Goal: Task Accomplishment & Management: Complete application form

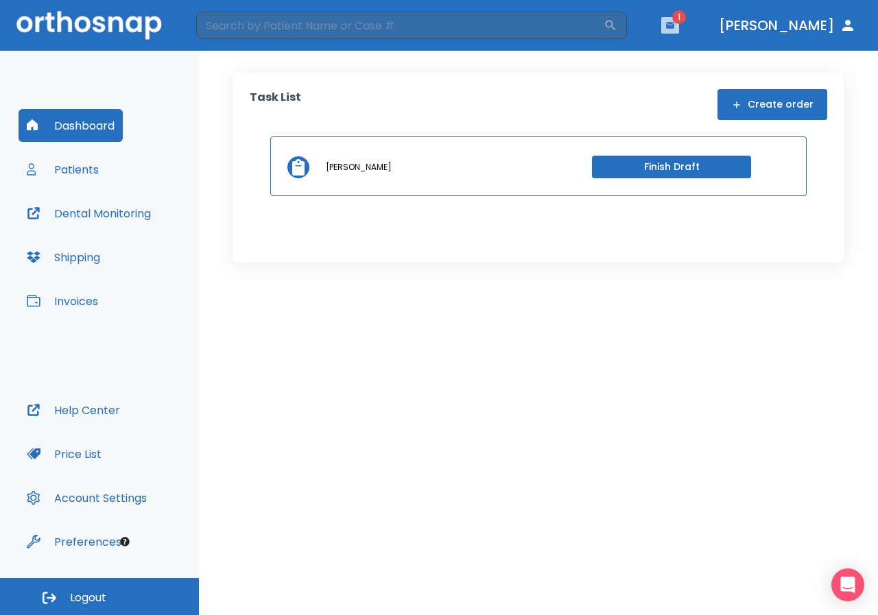
click at [675, 27] on icon "button" at bounding box center [670, 25] width 8 height 6
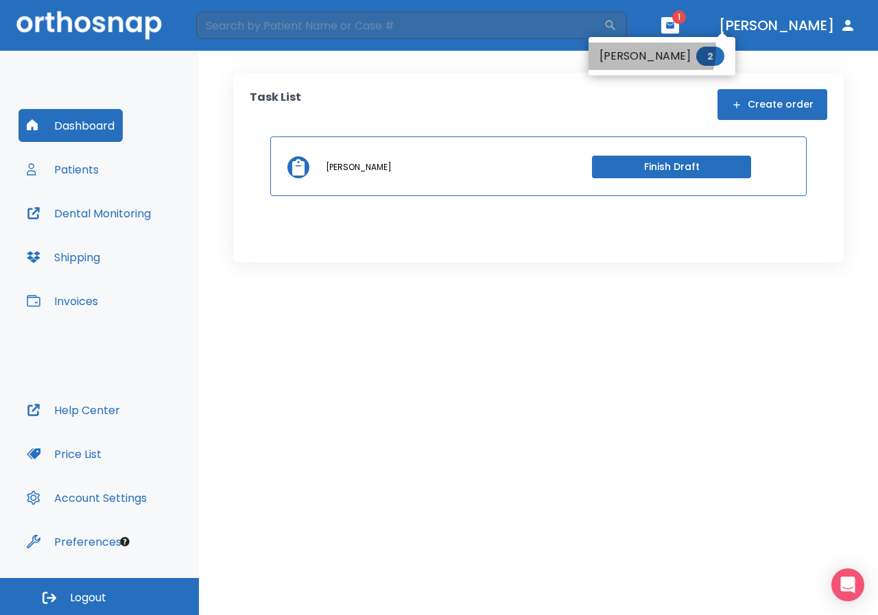
click at [635, 49] on li "[PERSON_NAME] 2" at bounding box center [662, 56] width 147 height 27
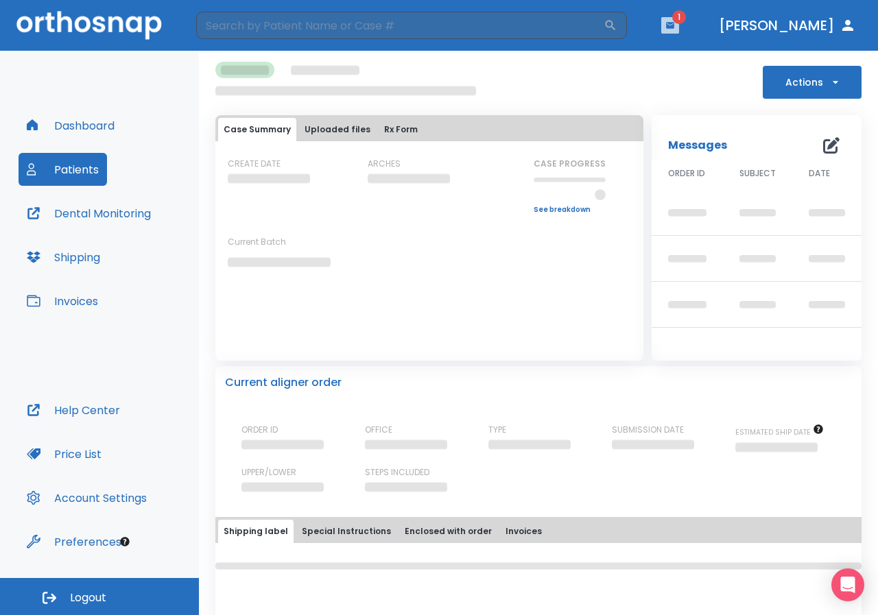
click at [679, 30] on button "button" at bounding box center [670, 25] width 18 height 16
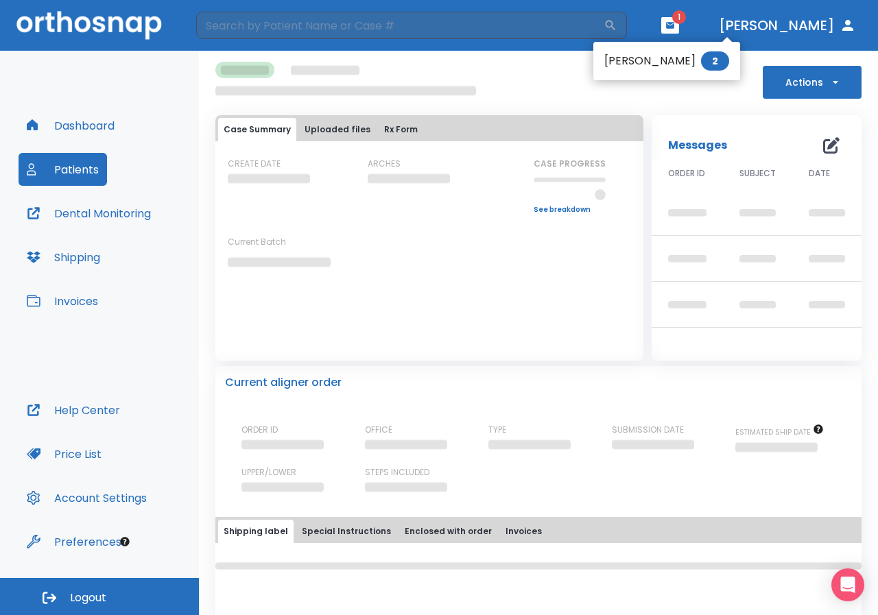
click at [553, 82] on div at bounding box center [439, 307] width 878 height 615
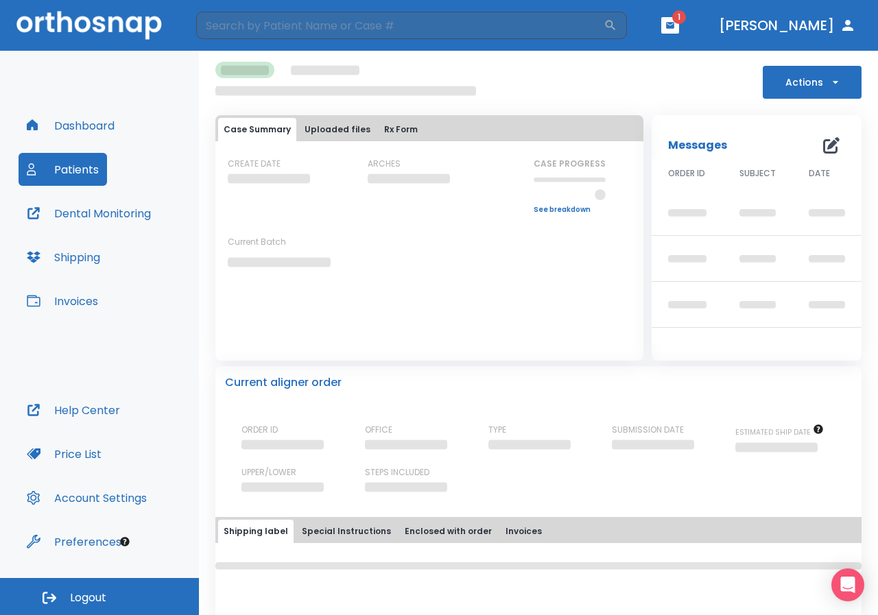
click at [675, 21] on icon "button" at bounding box center [671, 26] width 10 height 10
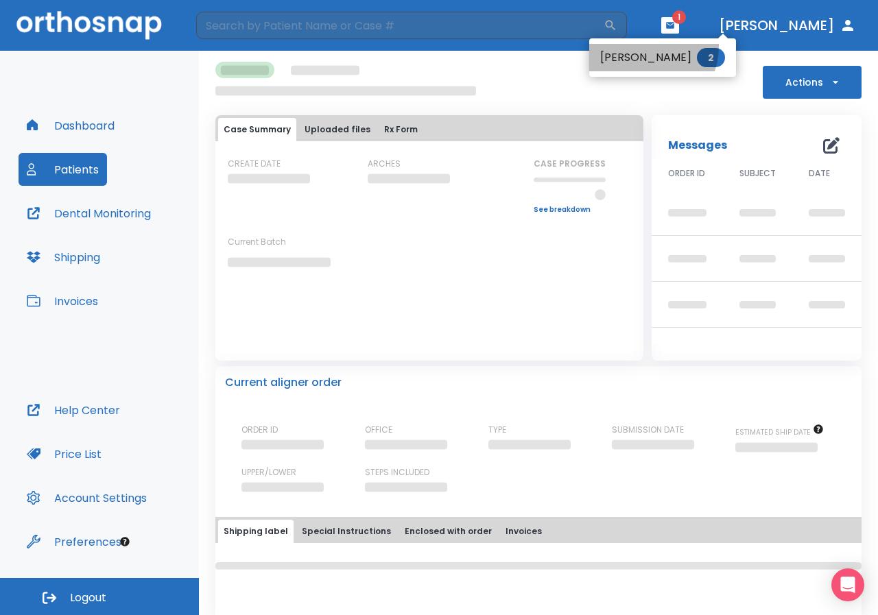
click at [641, 46] on li "[PERSON_NAME] 2" at bounding box center [662, 57] width 147 height 27
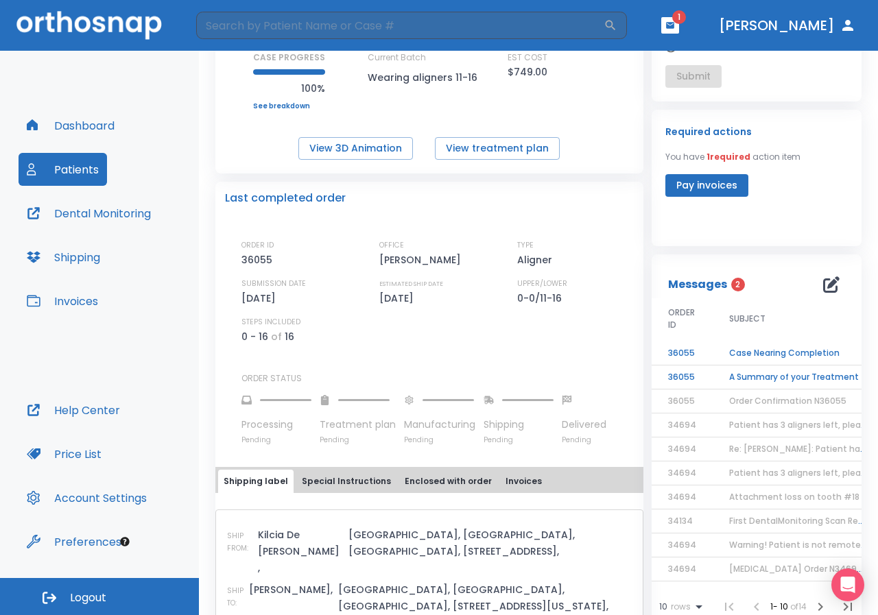
scroll to position [206, 0]
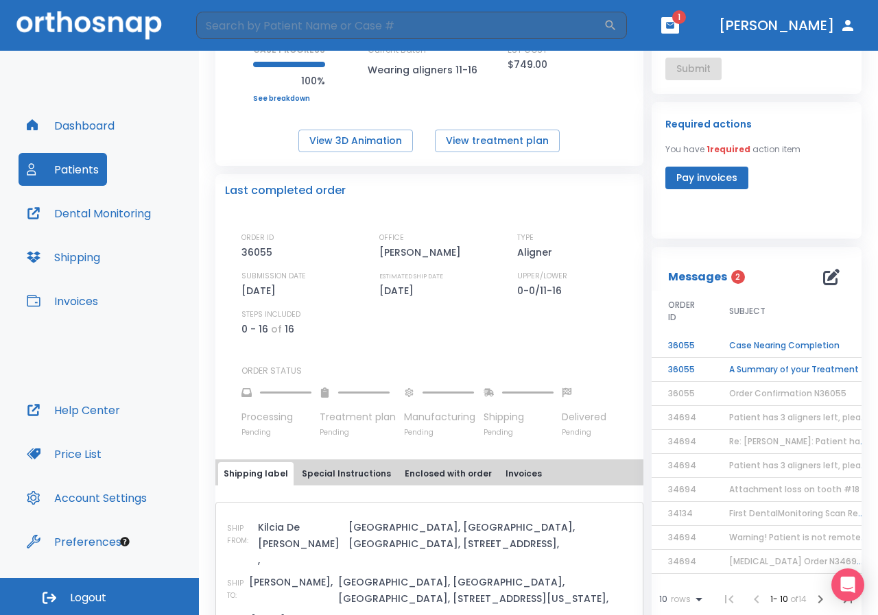
click at [814, 365] on td "A Summary of your Treatment" at bounding box center [799, 370] width 172 height 24
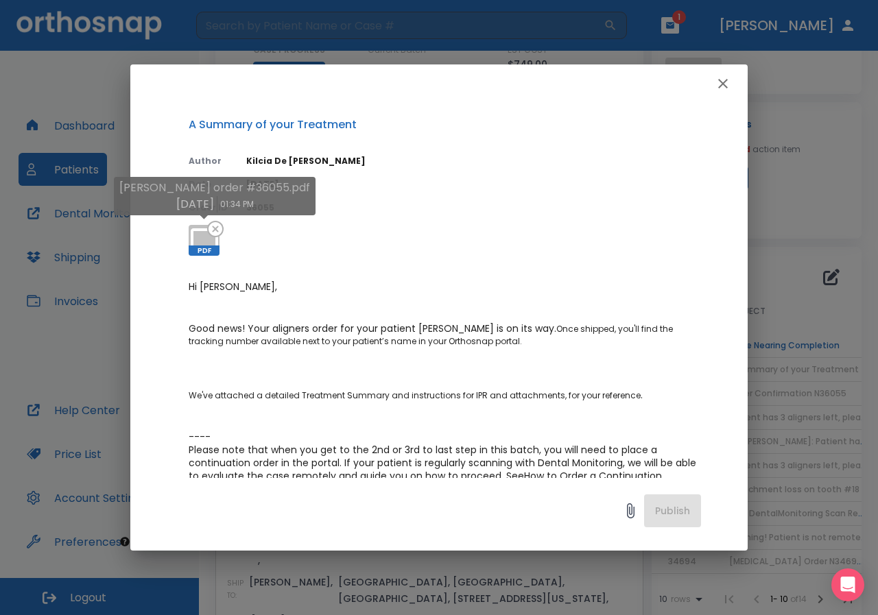
click at [192, 242] on icon at bounding box center [204, 239] width 33 height 23
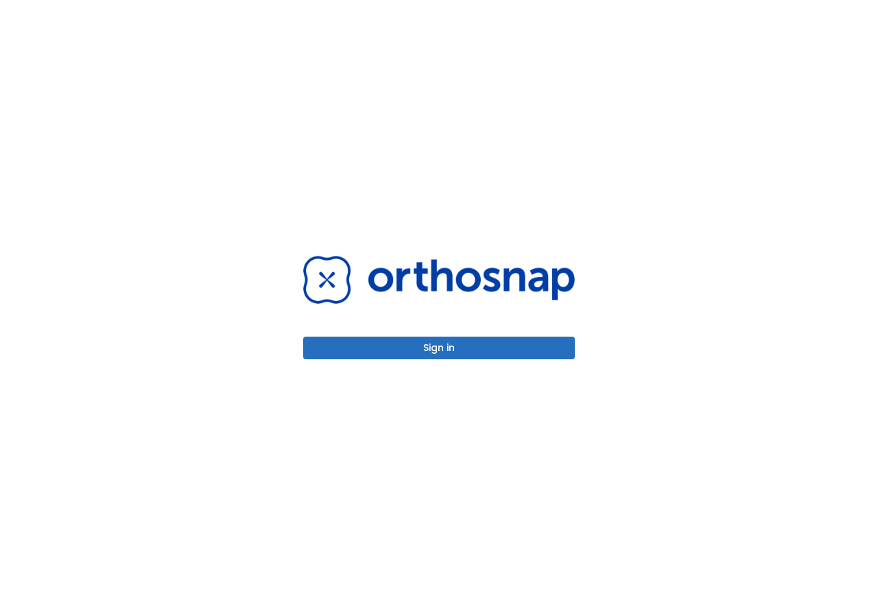
click at [427, 355] on button "Sign in" at bounding box center [439, 348] width 272 height 23
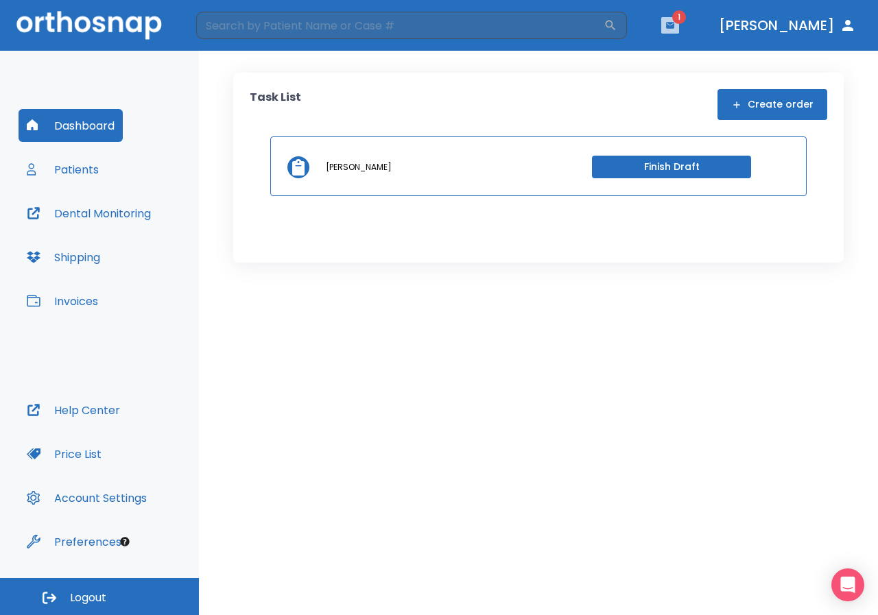
click at [679, 32] on button "button" at bounding box center [670, 25] width 18 height 16
click at [93, 174] on div at bounding box center [439, 307] width 878 height 615
click at [82, 174] on button "Patients" at bounding box center [63, 169] width 89 height 33
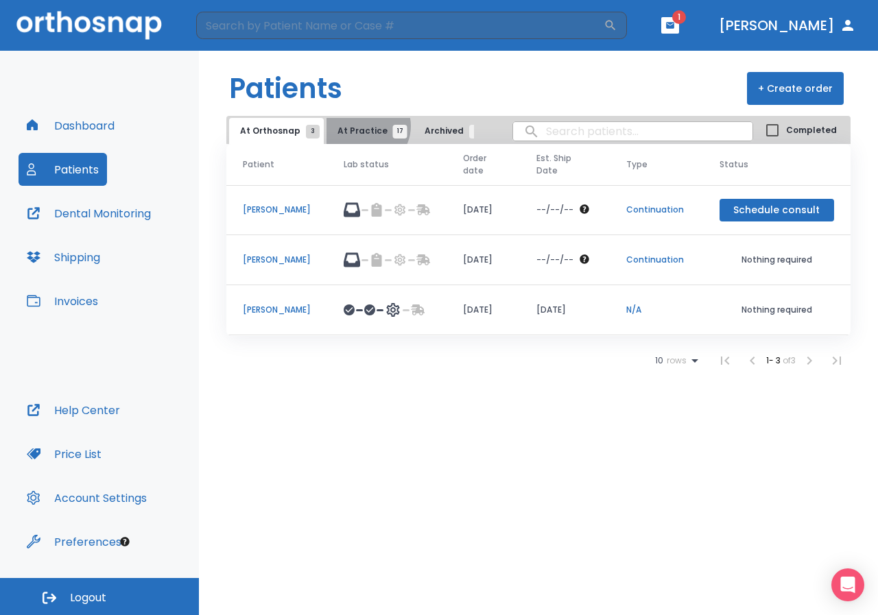
click at [362, 126] on span "At Practice 17" at bounding box center [369, 131] width 62 height 12
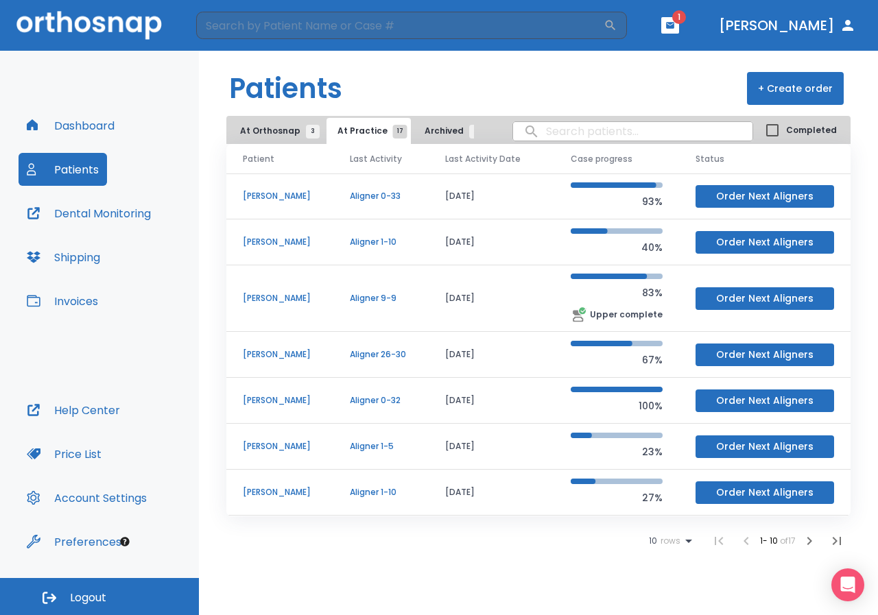
click at [663, 547] on div "10 rows" at bounding box center [673, 541] width 48 height 16
click at [669, 543] on li "25" at bounding box center [665, 547] width 36 height 34
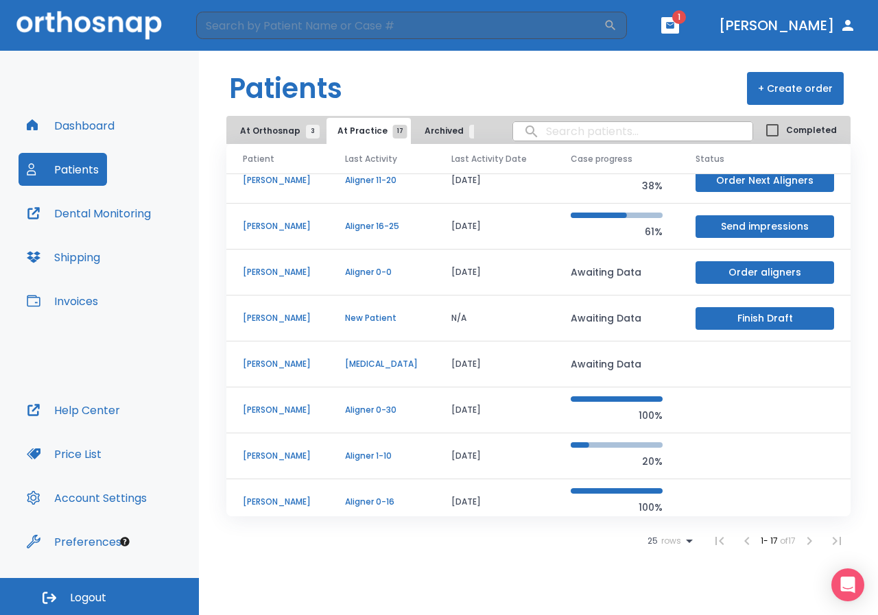
scroll to position [460, 0]
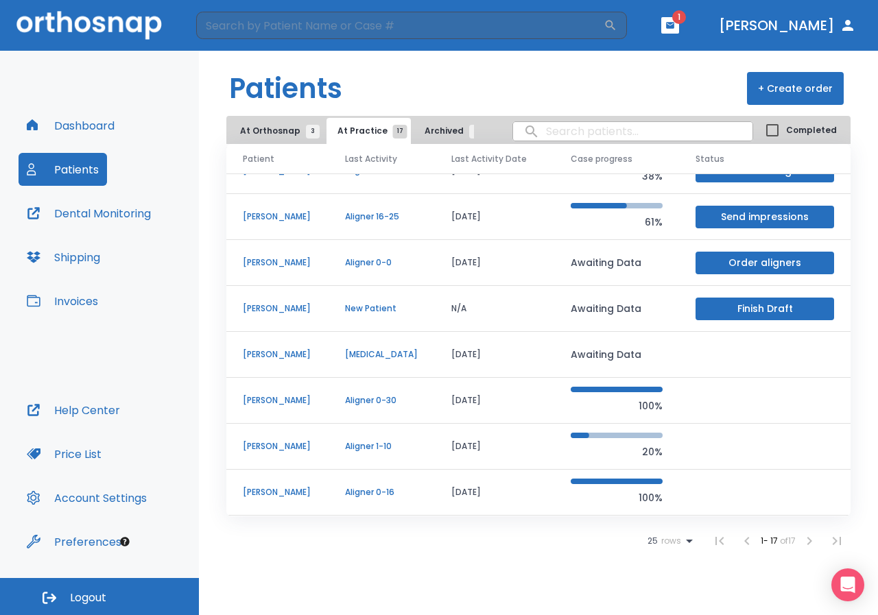
click at [286, 447] on p "Dana Hankins" at bounding box center [277, 447] width 69 height 12
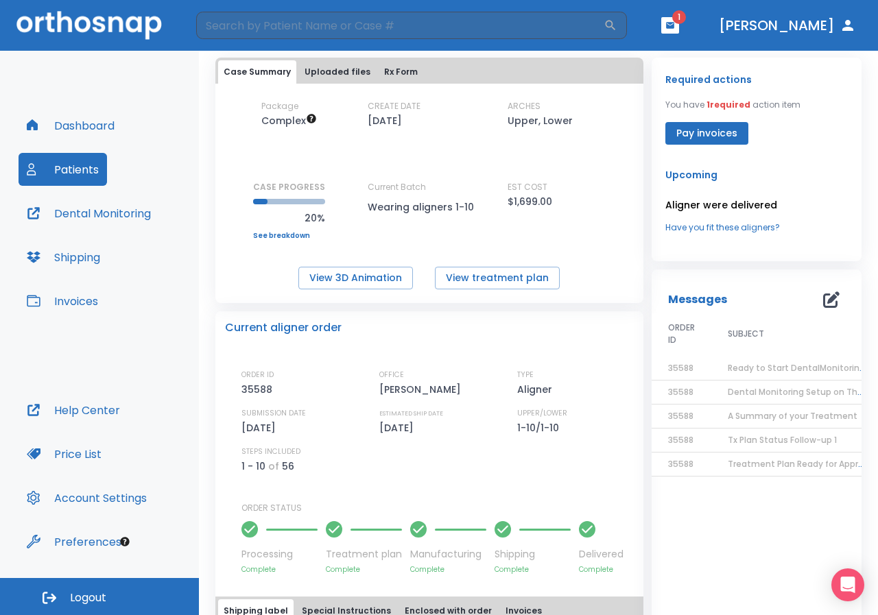
scroll to position [137, 0]
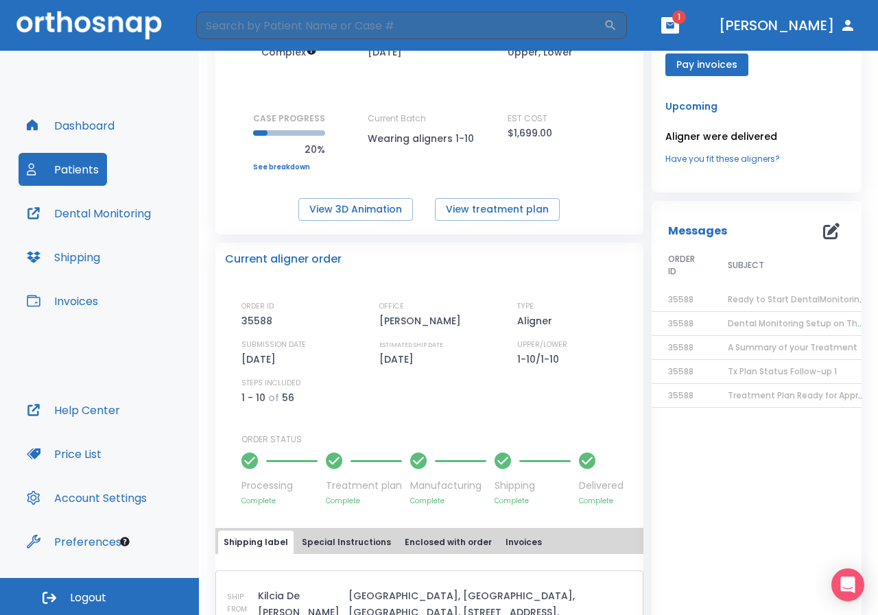
click at [742, 300] on span "Ready to Start DentalMonitoring!" at bounding box center [798, 300] width 140 height 12
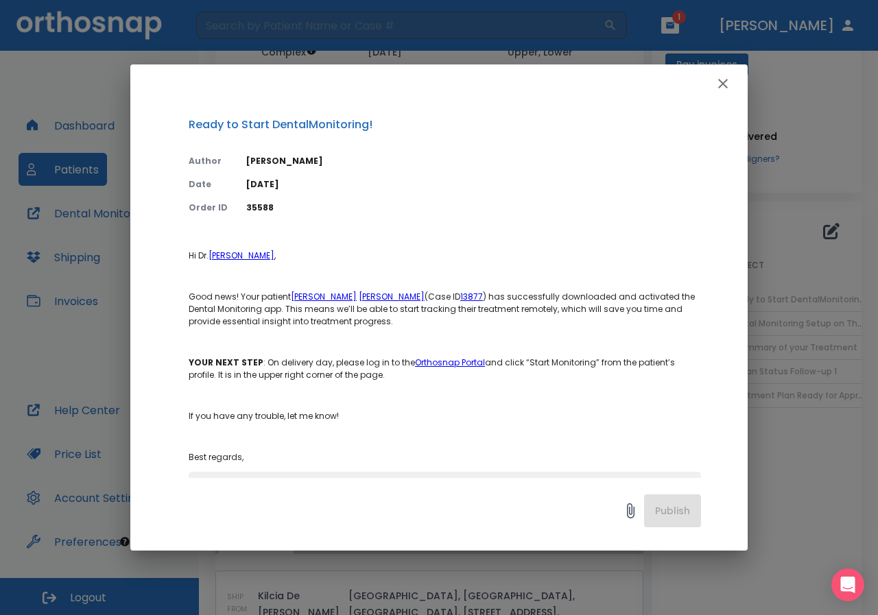
click at [734, 78] on button "button" at bounding box center [723, 83] width 27 height 27
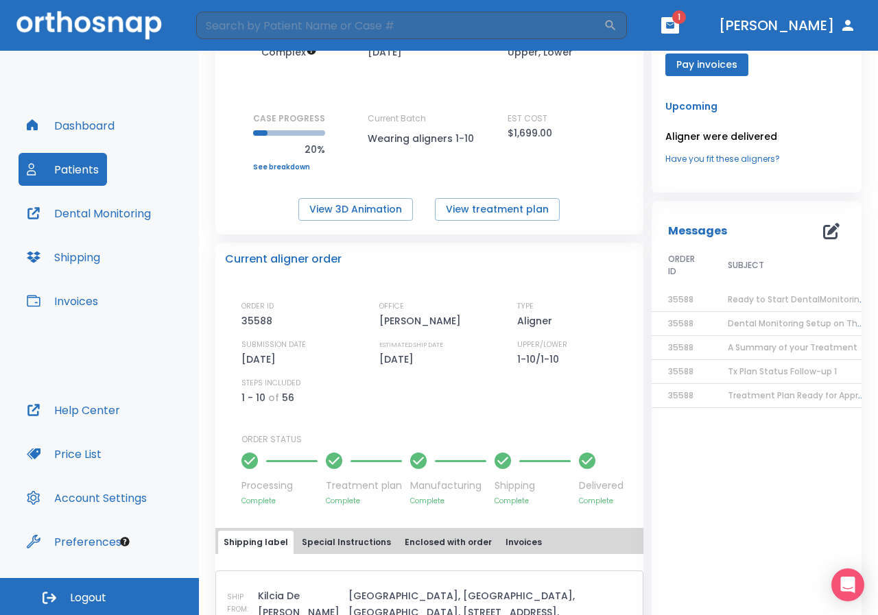
scroll to position [0, 0]
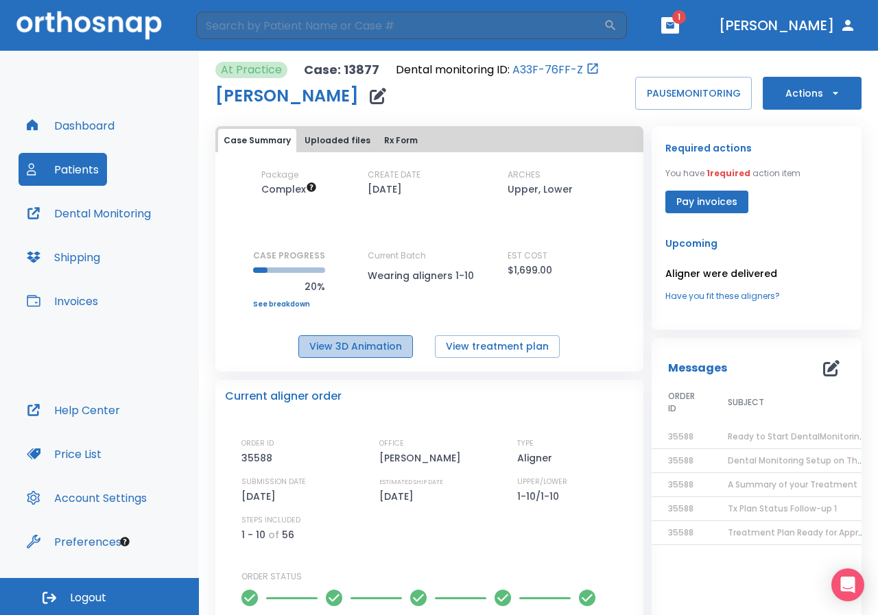
click at [355, 343] on button "View 3D Animation" at bounding box center [355, 347] width 115 height 23
click at [675, 21] on icon "button" at bounding box center [671, 26] width 10 height 10
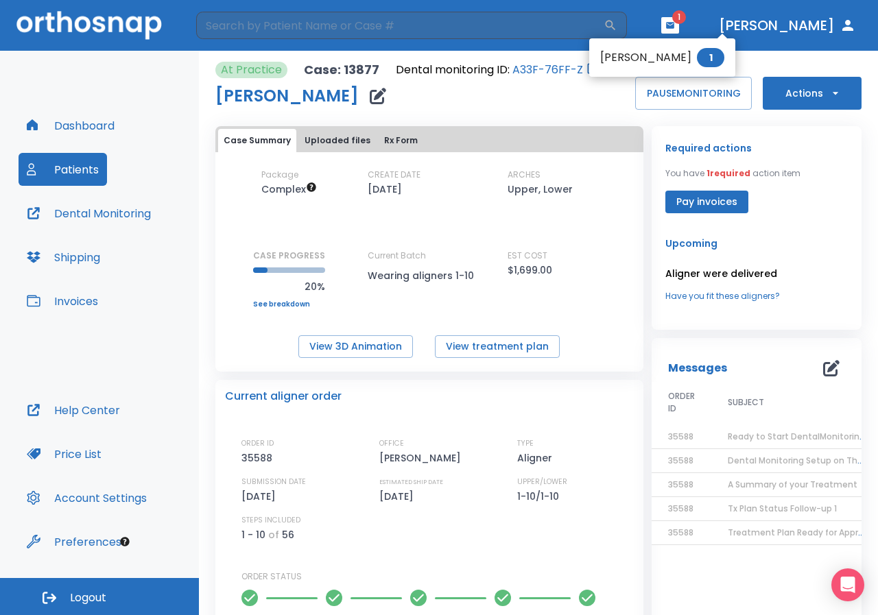
click at [696, 204] on div at bounding box center [439, 307] width 878 height 615
click at [675, 25] on icon "button" at bounding box center [670, 25] width 8 height 6
click at [644, 62] on li "Marci Hodge 1" at bounding box center [662, 56] width 146 height 27
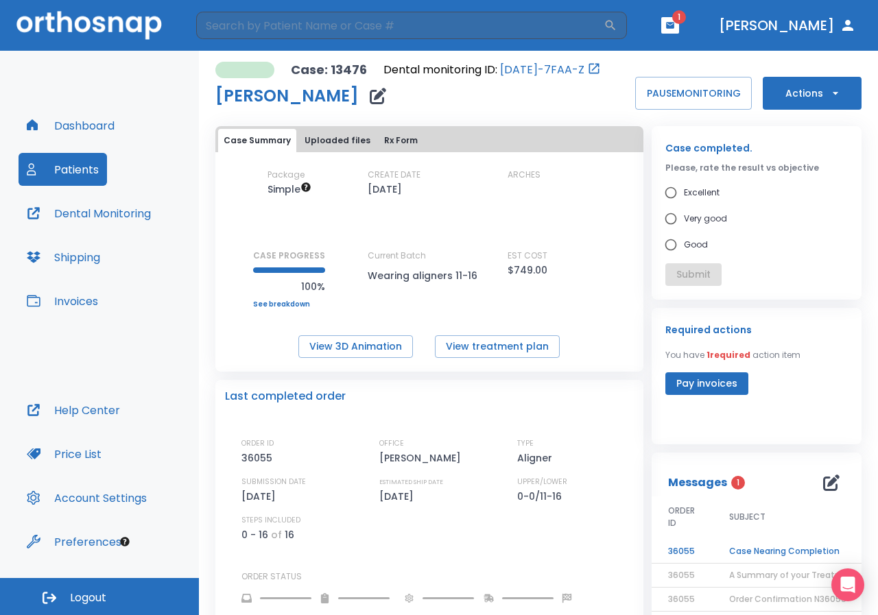
click at [774, 553] on td "Case Nearing Completion" at bounding box center [799, 552] width 172 height 24
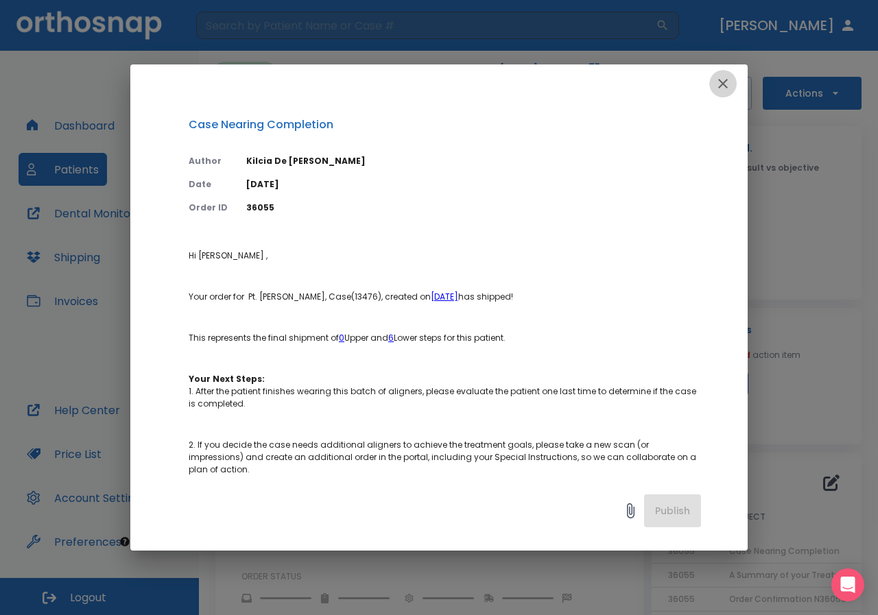
click at [727, 83] on icon "button" at bounding box center [723, 83] width 16 height 16
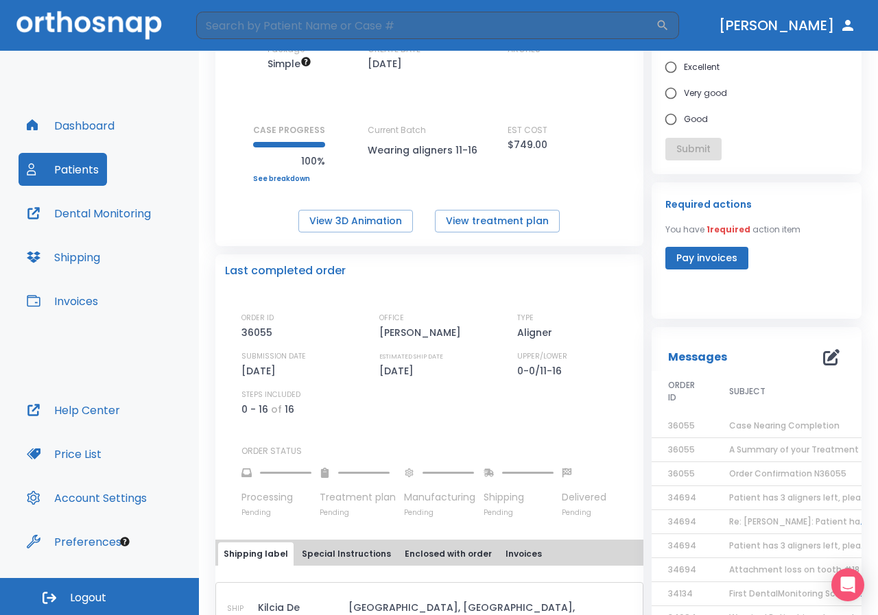
scroll to position [137, 0]
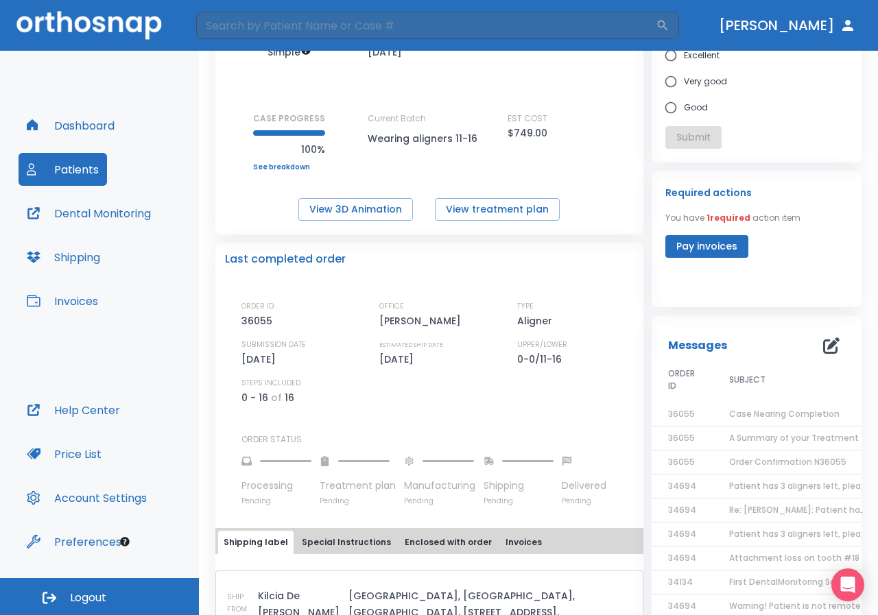
click at [701, 248] on button "Pay invoices" at bounding box center [707, 246] width 83 height 23
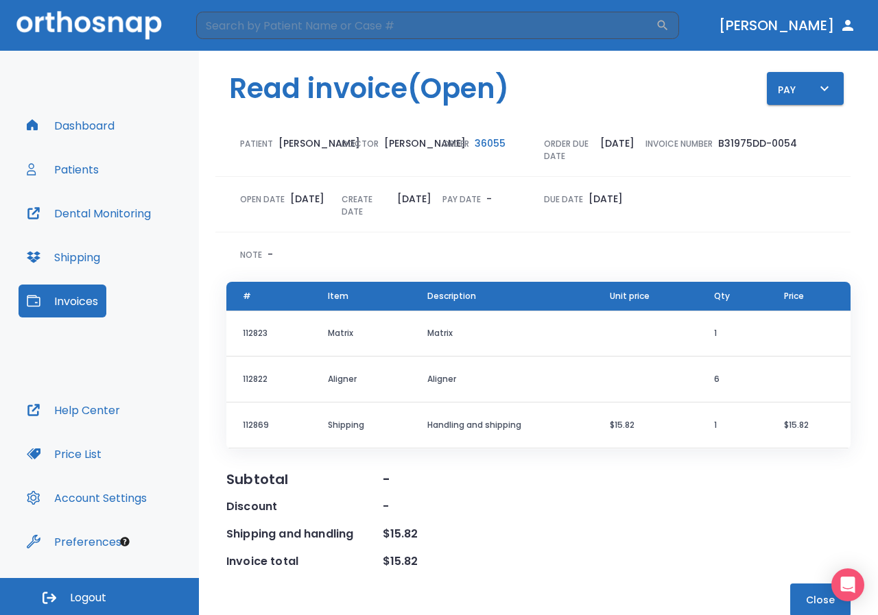
click at [806, 596] on button "Close" at bounding box center [820, 600] width 60 height 33
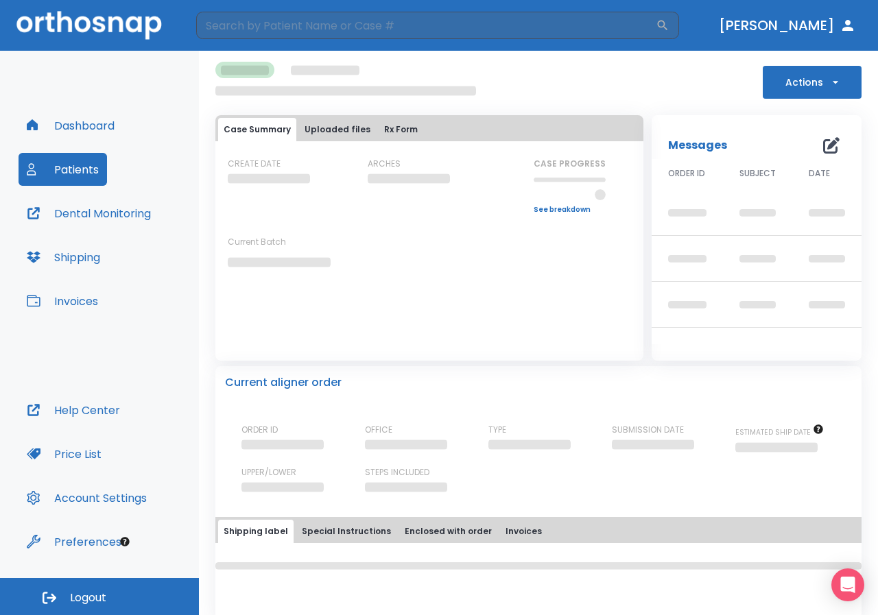
click at [84, 307] on button "Invoices" at bounding box center [63, 301] width 88 height 33
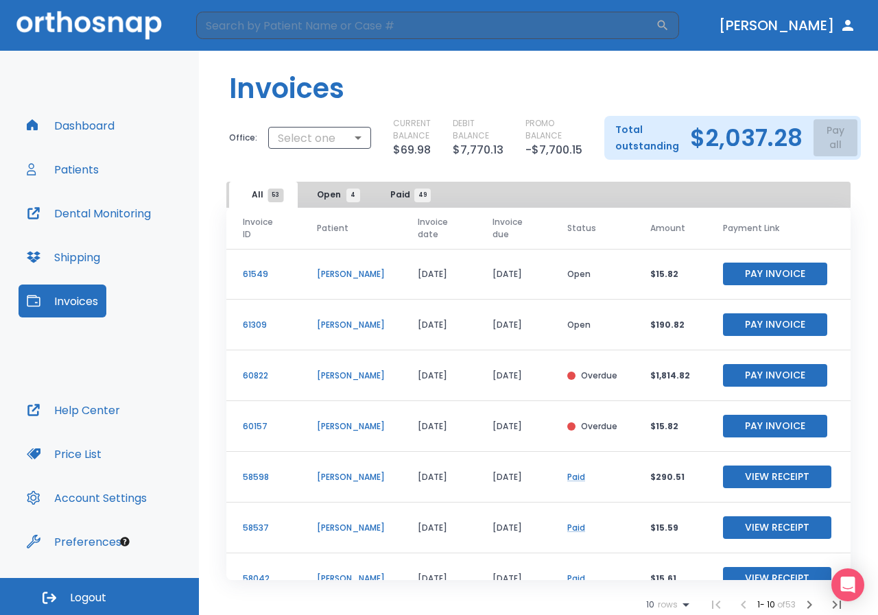
click at [820, 136] on div "Total outstanding $2,037.28 Pay all" at bounding box center [733, 138] width 257 height 44
click at [335, 196] on span "Open 4" at bounding box center [335, 195] width 36 height 12
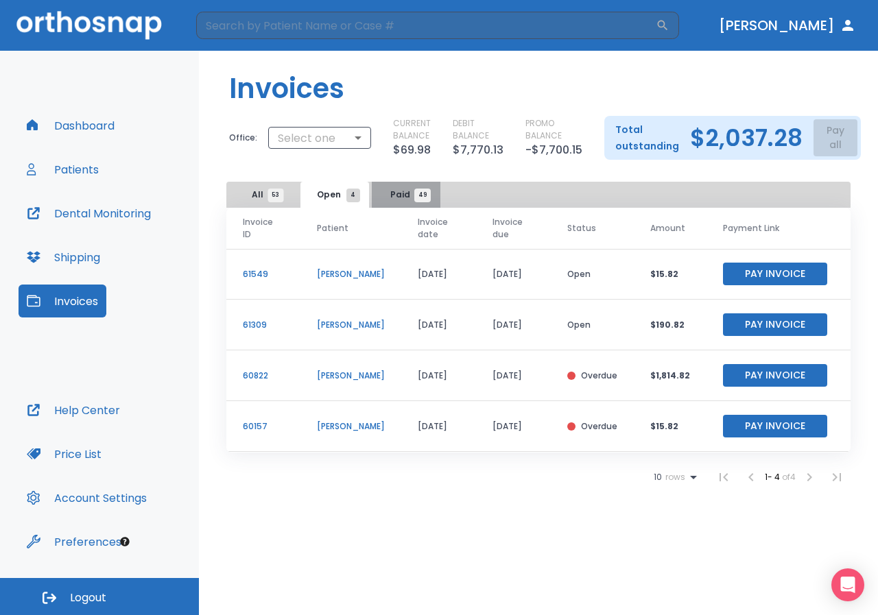
click at [400, 196] on span "Paid 49" at bounding box center [406, 195] width 32 height 12
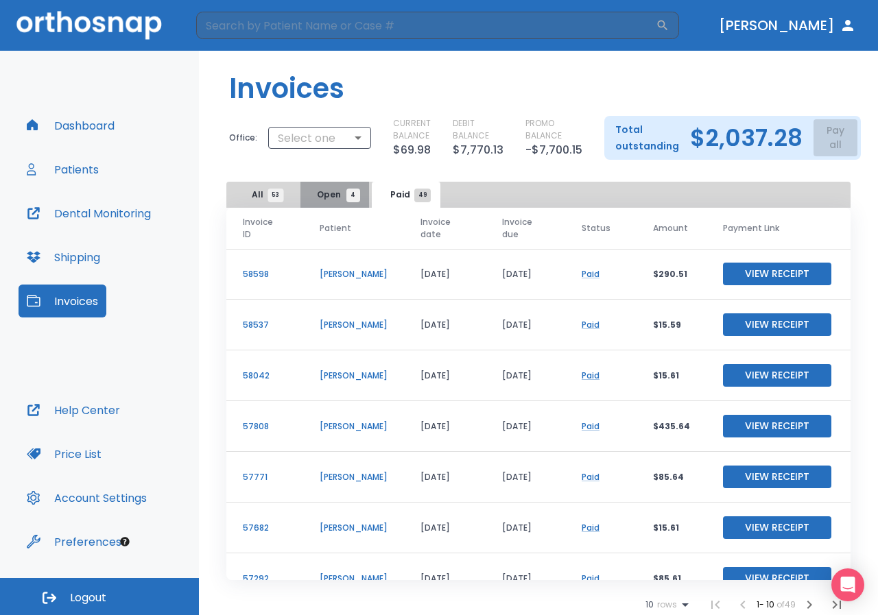
click at [331, 196] on span "Open 4" at bounding box center [335, 195] width 36 height 12
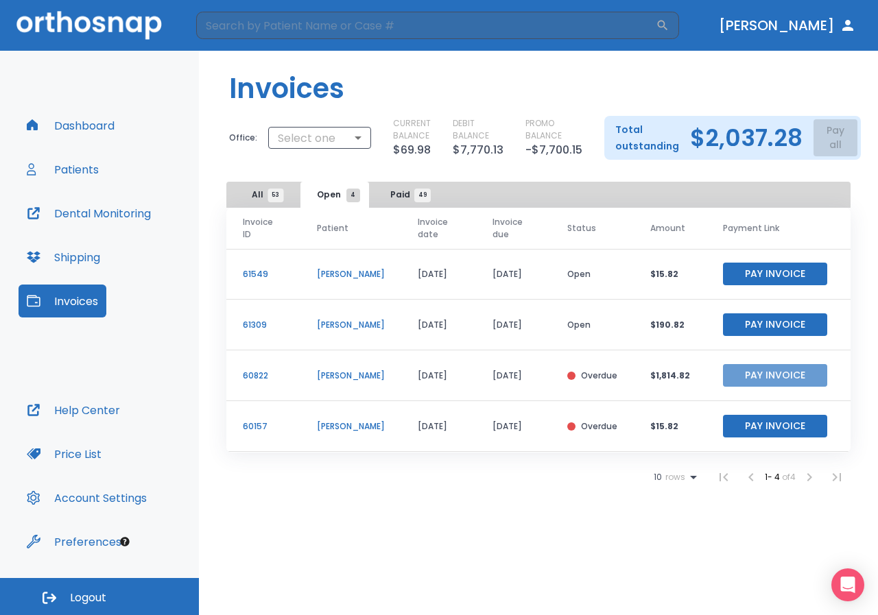
click at [758, 364] on button "Pay Invoice" at bounding box center [775, 375] width 104 height 23
click at [664, 136] on p "Total outstanding" at bounding box center [647, 137] width 64 height 33
click at [820, 136] on div "Total outstanding $2,037.28 Pay all" at bounding box center [733, 138] width 257 height 44
click at [349, 132] on body "​ Dr. Visconti Dashboard Patients Dental Monitoring Shipping Invoices Help Cent…" at bounding box center [439, 307] width 878 height 615
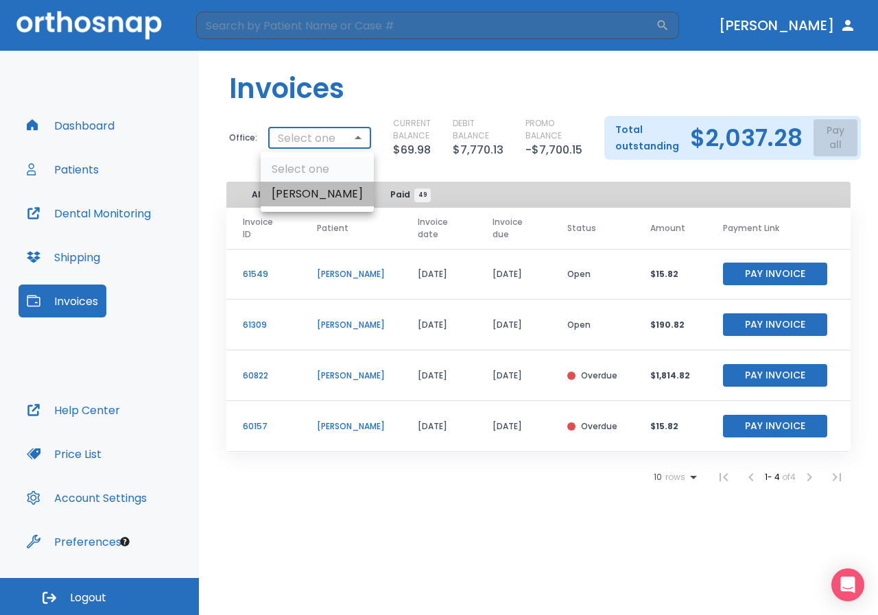
click at [314, 198] on li "Anthony Visconti" at bounding box center [317, 194] width 113 height 25
type input "2838"
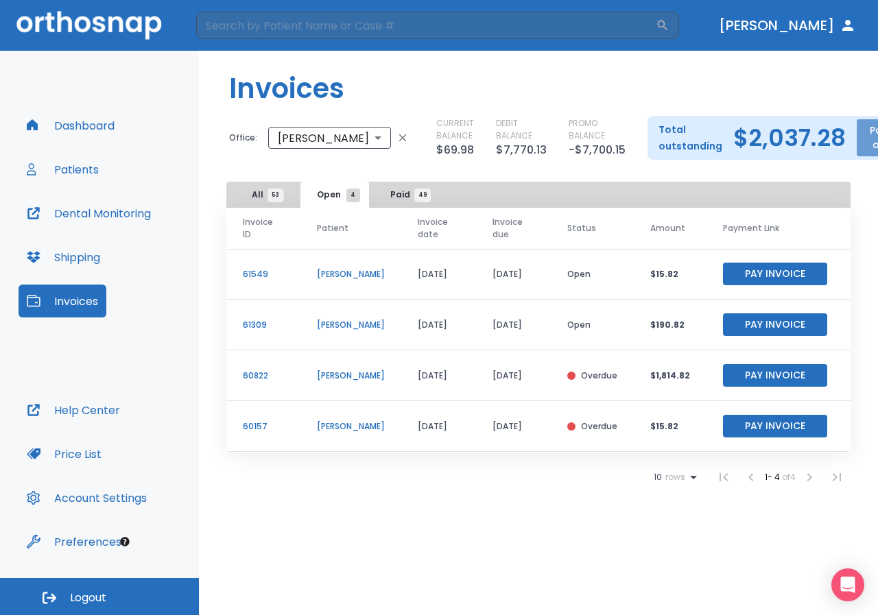
click at [857, 138] on button "Pay all" at bounding box center [879, 137] width 44 height 37
click at [795, 182] on p "Pay by CC or Bank account" at bounding box center [801, 179] width 115 height 12
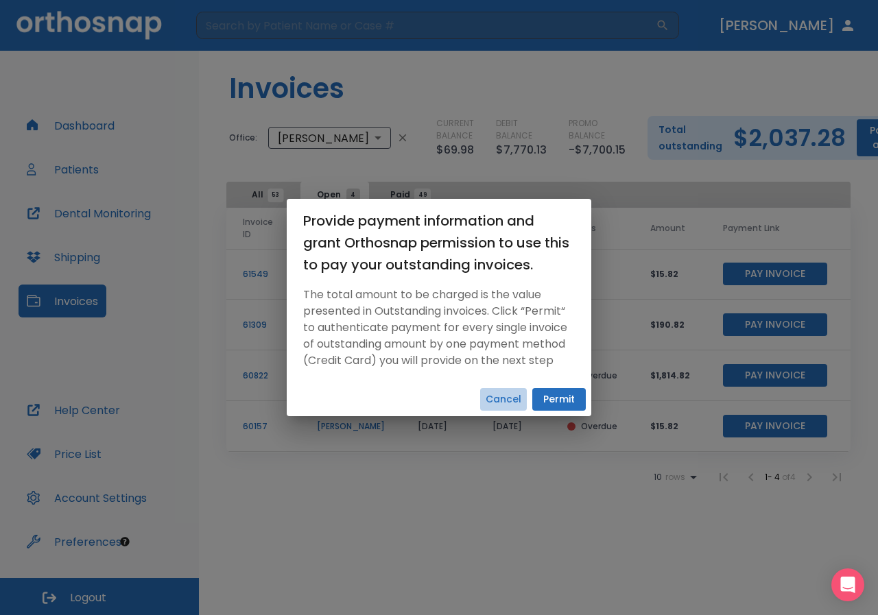
click at [505, 401] on button "Cancel" at bounding box center [503, 399] width 47 height 23
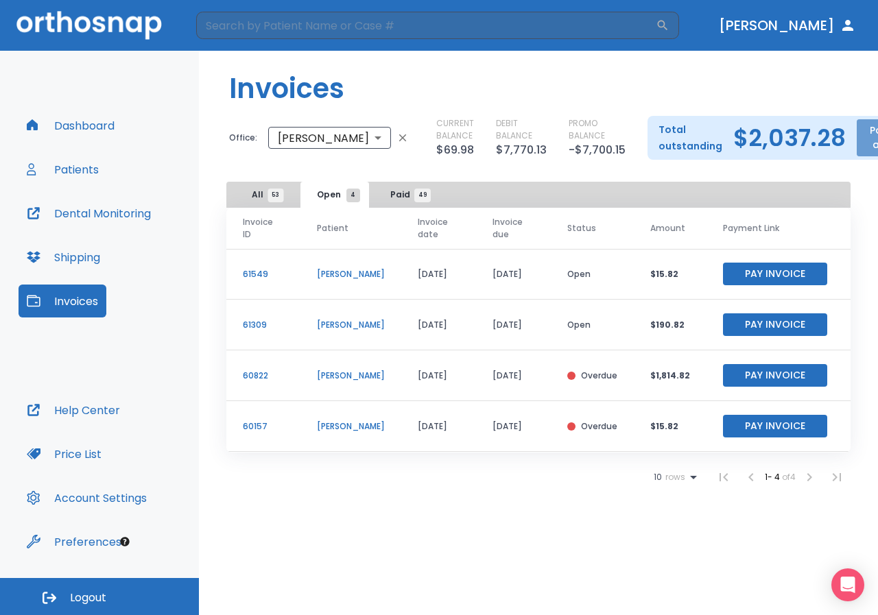
click at [862, 141] on button "Pay all" at bounding box center [879, 137] width 44 height 37
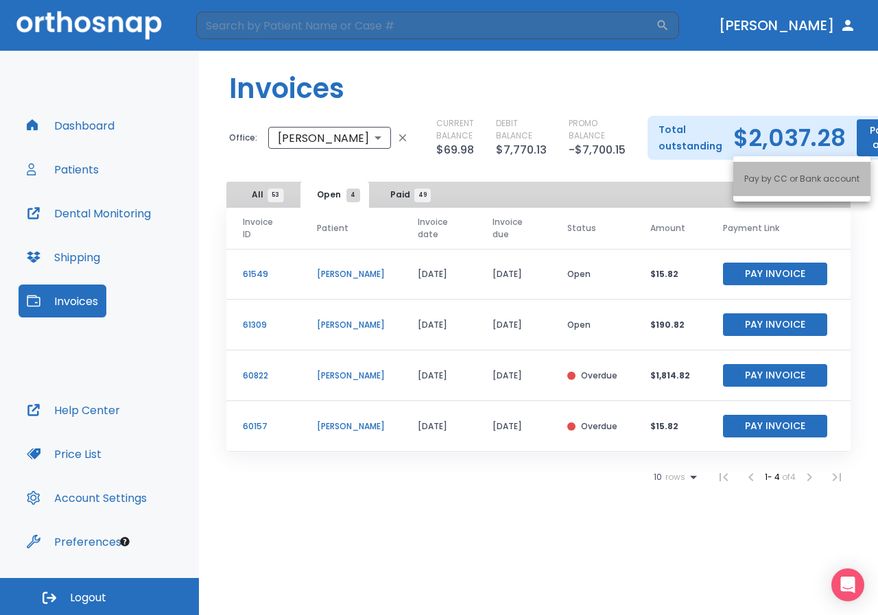
click at [814, 175] on p "Pay by CC or Bank account" at bounding box center [801, 179] width 115 height 12
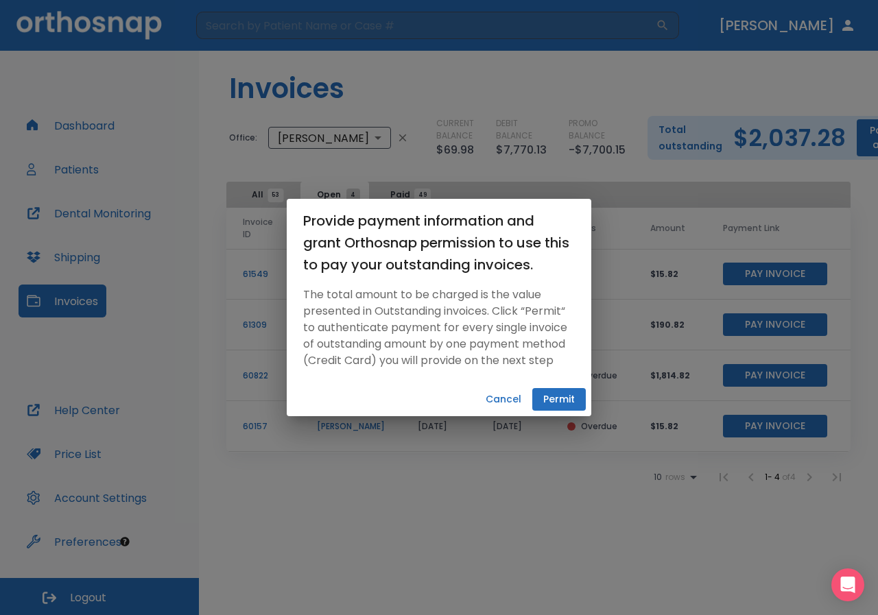
click at [491, 404] on button "Cancel" at bounding box center [503, 399] width 47 height 23
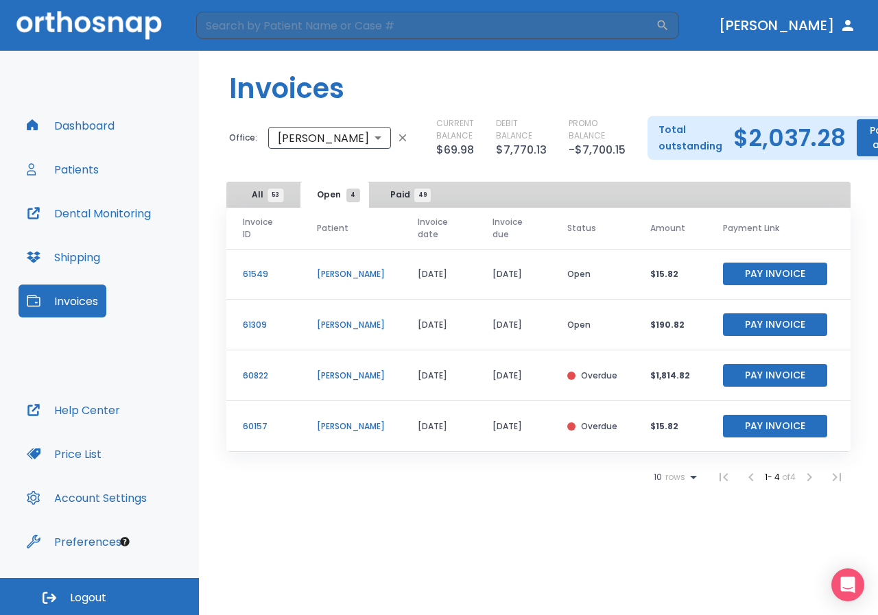
click at [685, 471] on icon at bounding box center [693, 477] width 16 height 16
click at [669, 513] on p "10" at bounding box center [666, 513] width 8 height 12
click at [393, 196] on span "Paid 49" at bounding box center [406, 195] width 32 height 12
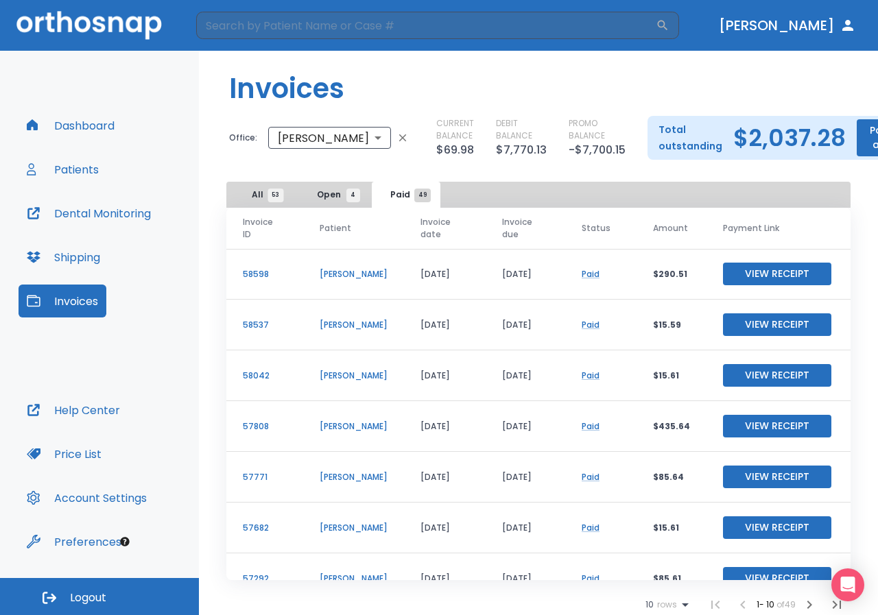
click at [271, 194] on span "53" at bounding box center [276, 196] width 16 height 14
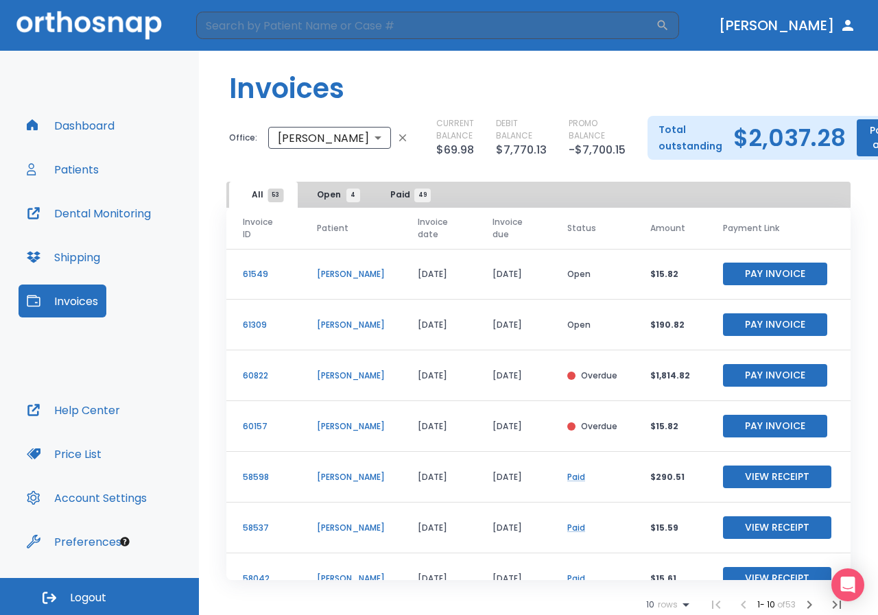
click at [344, 198] on span "Open 4" at bounding box center [335, 195] width 36 height 12
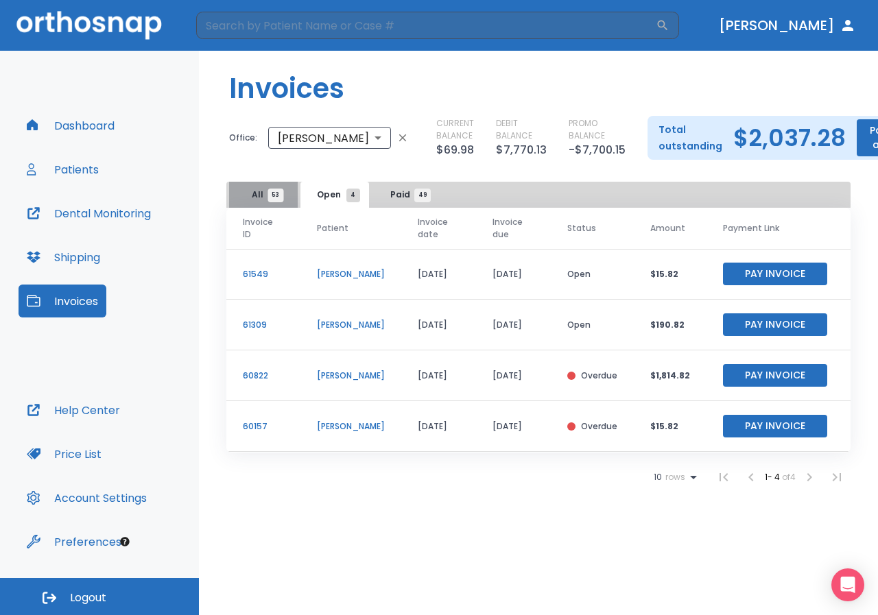
click at [244, 191] on button "All 53" at bounding box center [263, 195] width 69 height 26
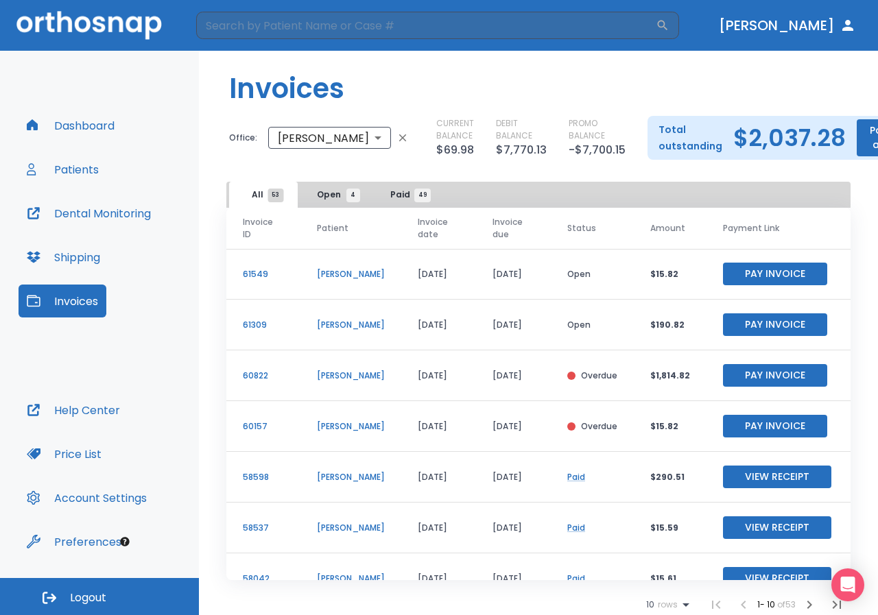
click at [401, 139] on icon "button" at bounding box center [403, 138] width 8 height 8
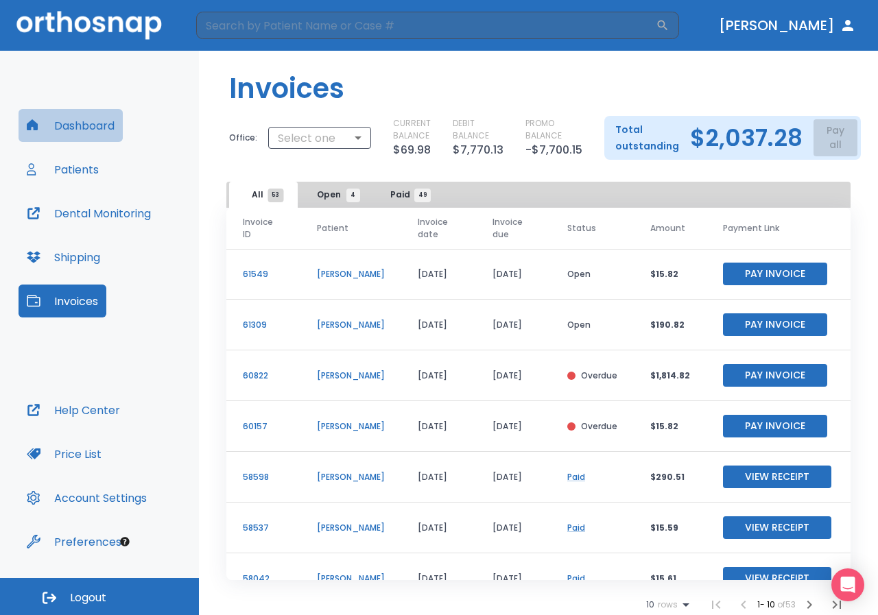
click at [81, 130] on button "Dashboard" at bounding box center [71, 125] width 104 height 33
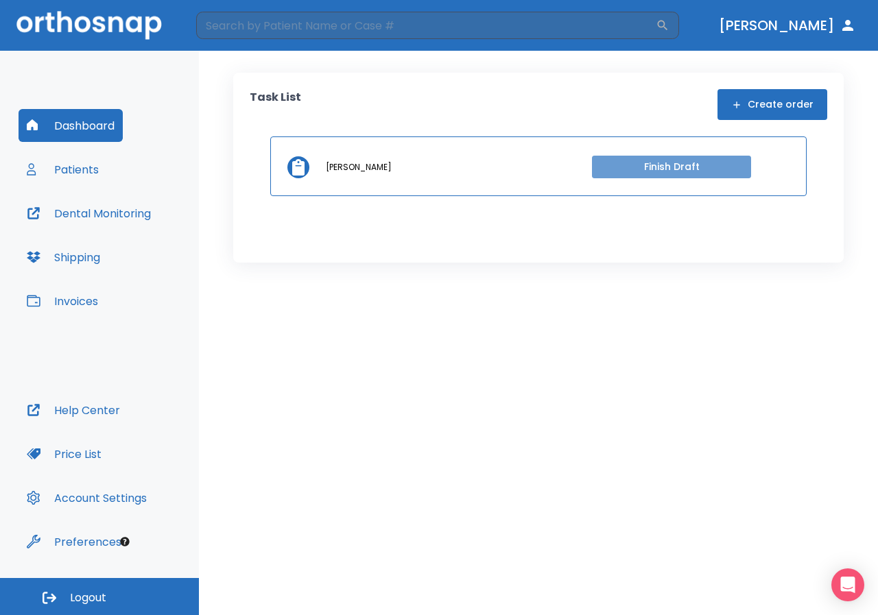
click at [692, 163] on button "Finish Draft" at bounding box center [671, 167] width 159 height 23
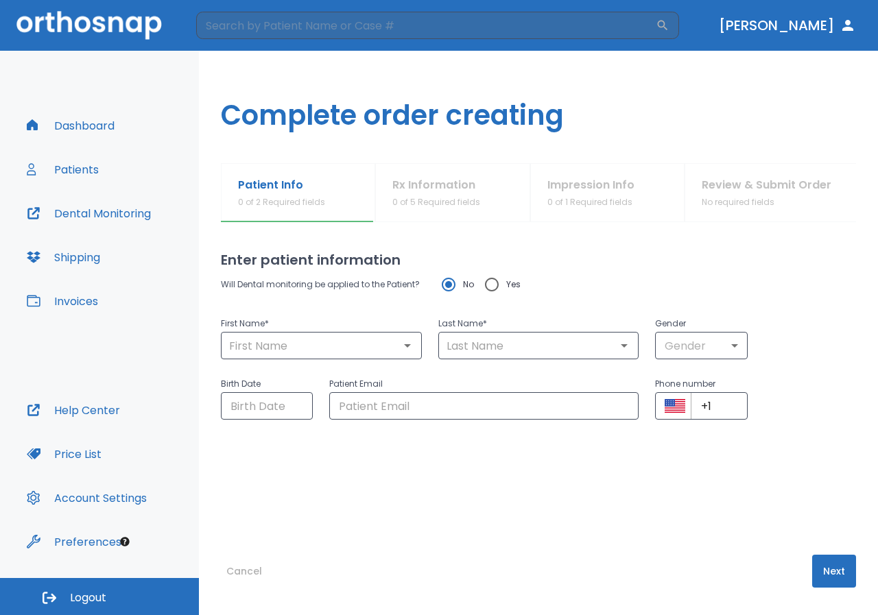
type input "Karen"
type input "Quilling"
type input "0"
type input "06/26/1961"
type input "khqrsq2@gmail.com"
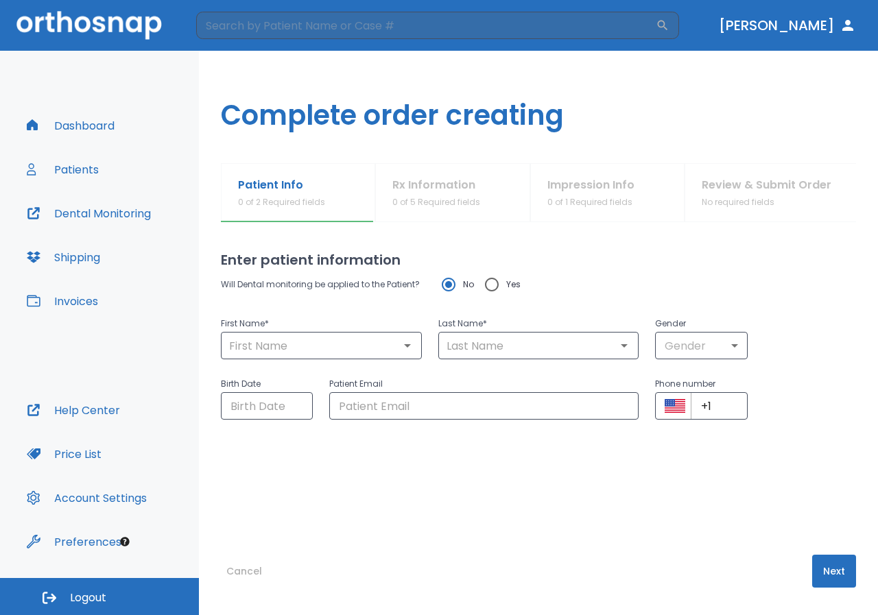
type input "+1 (386) 748-2488"
radio input "false"
radio input "true"
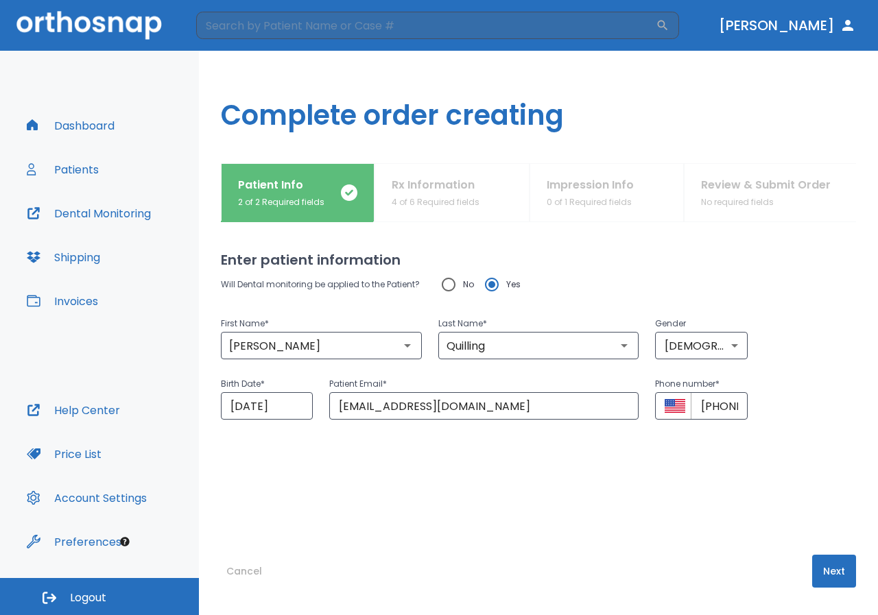
click at [242, 574] on button "Cancel" at bounding box center [244, 571] width 47 height 33
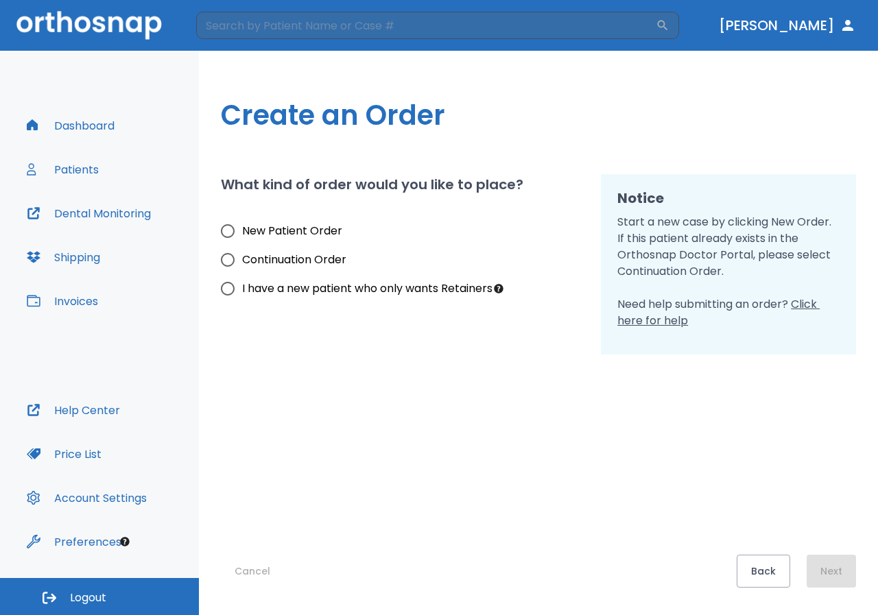
click at [240, 571] on button "Cancel" at bounding box center [252, 571] width 63 height 33
click at [105, 121] on button "Dashboard" at bounding box center [71, 125] width 104 height 33
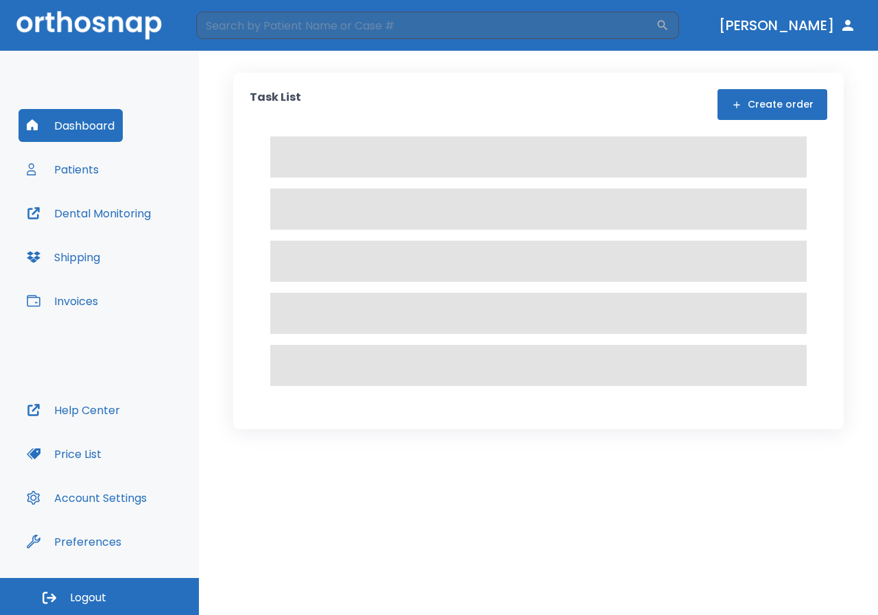
click at [82, 170] on button "Patients" at bounding box center [63, 169] width 89 height 33
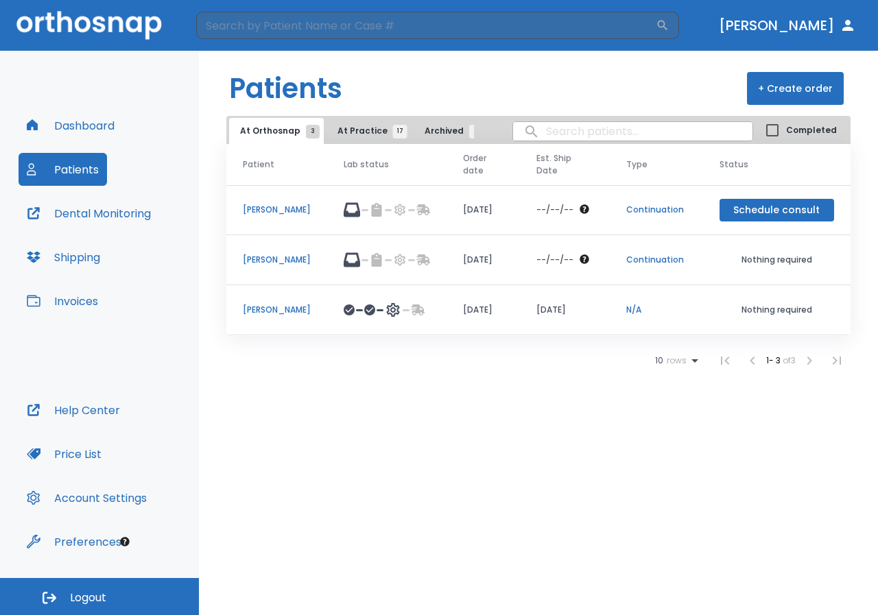
click at [354, 127] on span "At Practice 17" at bounding box center [369, 131] width 62 height 12
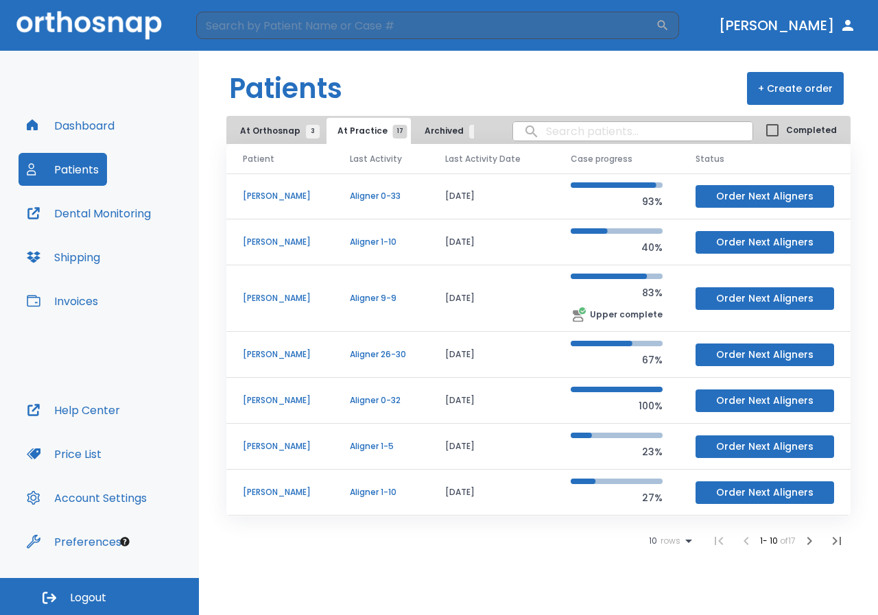
click at [294, 123] on button "At Orthosnap 3" at bounding box center [276, 131] width 95 height 26
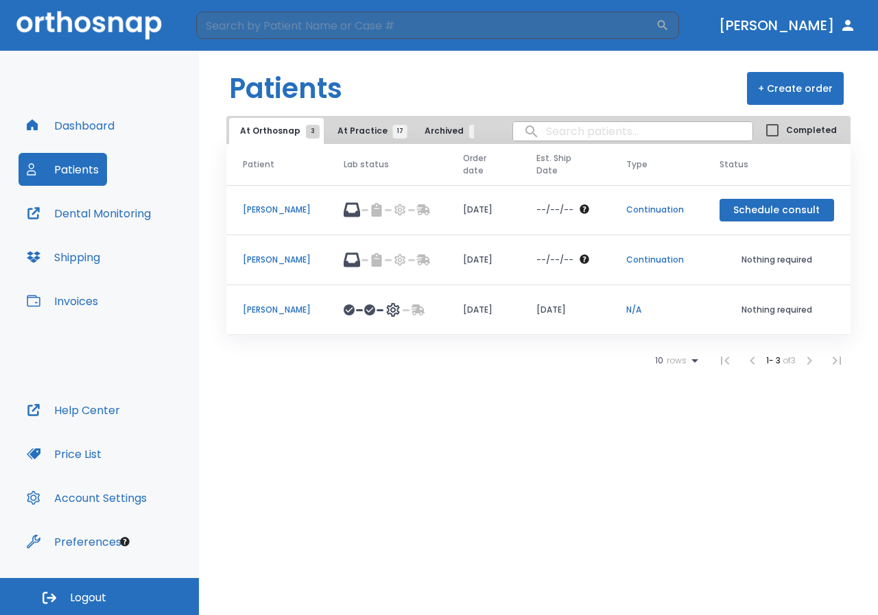
click at [102, 213] on button "Dental Monitoring" at bounding box center [89, 213] width 141 height 33
click at [356, 128] on span "At Practice 17" at bounding box center [369, 131] width 62 height 12
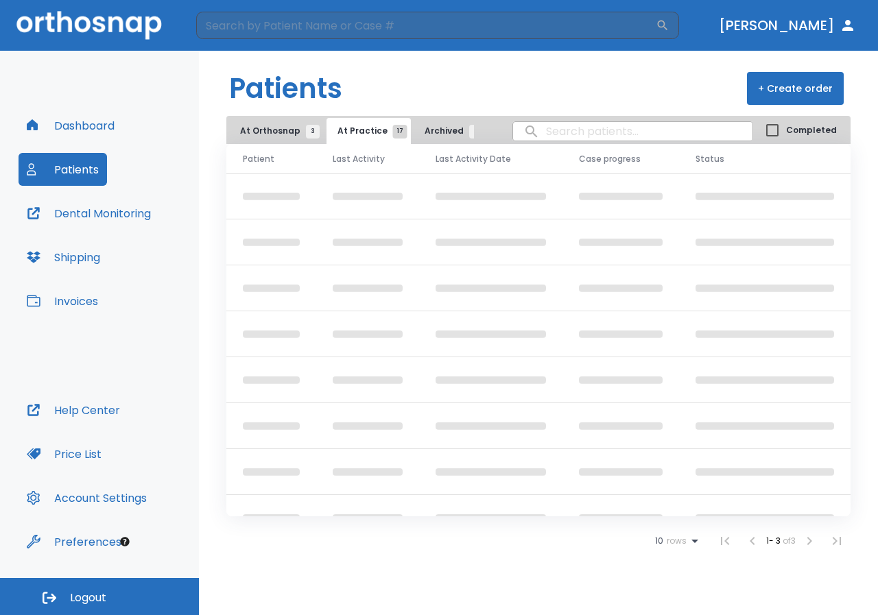
click at [85, 126] on button "Dashboard" at bounding box center [71, 125] width 104 height 33
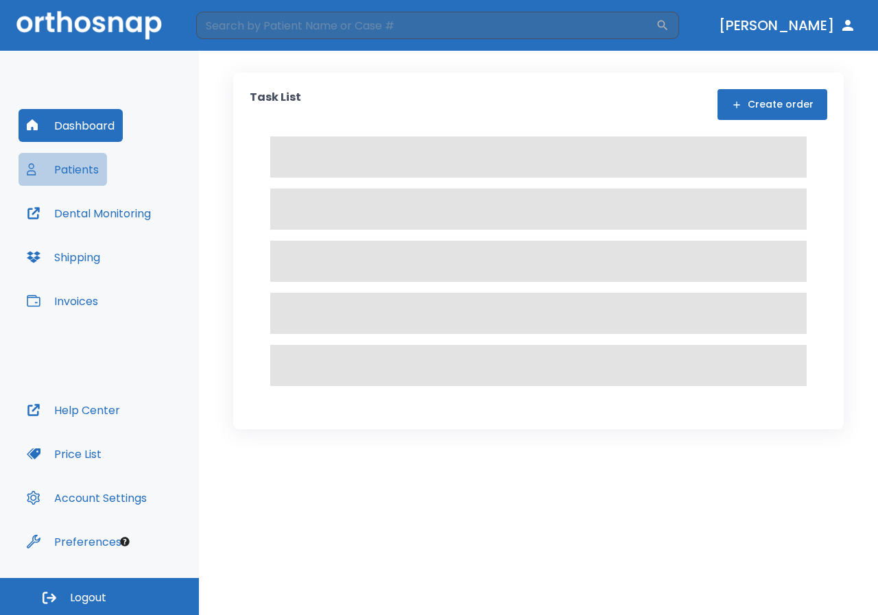
click at [94, 174] on button "Patients" at bounding box center [63, 169] width 89 height 33
